Goal: Information Seeking & Learning: Find specific page/section

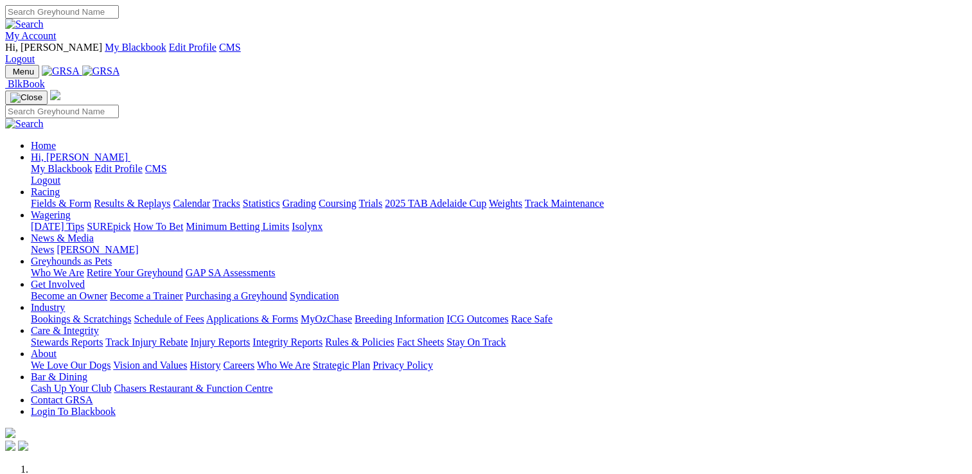
click at [99, 325] on link "Care & Integrity" at bounding box center [65, 330] width 68 height 11
click at [103, 337] on link "Stewards Reports" at bounding box center [67, 342] width 72 height 11
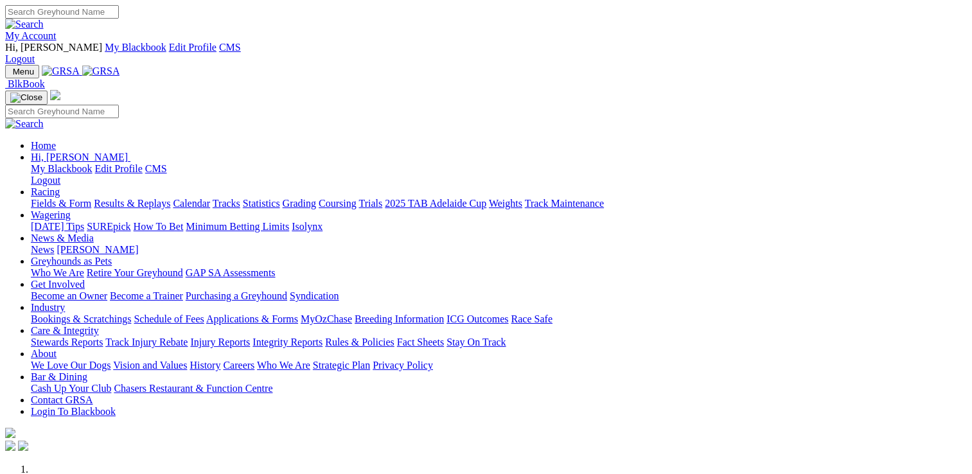
click at [99, 325] on link "Care & Integrity" at bounding box center [65, 330] width 68 height 11
click at [103, 337] on link "Stewards Reports" at bounding box center [67, 342] width 72 height 11
